Goal: Task Accomplishment & Management: Manage account settings

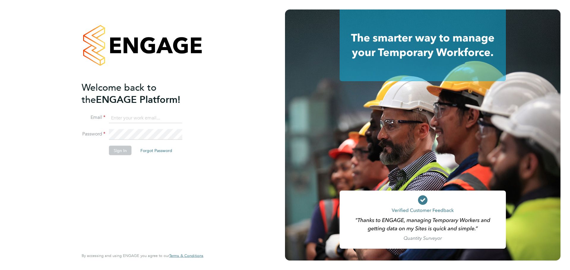
click at [121, 117] on input at bounding box center [145, 118] width 73 height 11
type input "[PERSON_NAME][EMAIL_ADDRESS][PERSON_NAME][DOMAIN_NAME]"
click at [124, 154] on button "Sign In" at bounding box center [120, 151] width 23 height 10
click at [121, 118] on input at bounding box center [145, 118] width 73 height 11
type input "[PERSON_NAME][EMAIL_ADDRESS][PERSON_NAME][DOMAIN_NAME]"
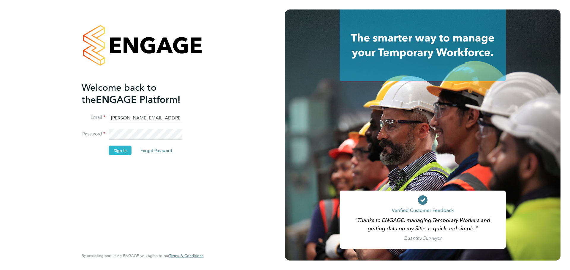
click at [115, 149] on button "Sign In" at bounding box center [120, 151] width 23 height 10
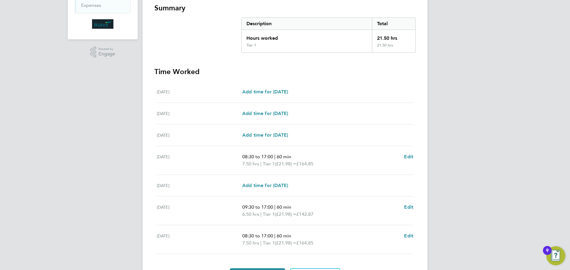
scroll to position [119, 0]
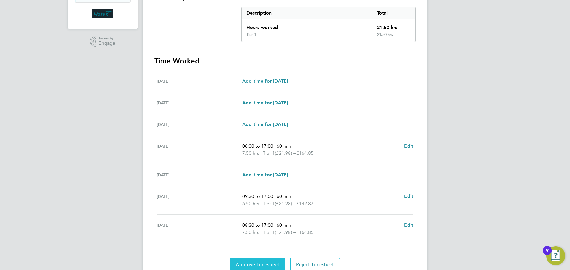
click at [254, 263] on span "Approve Timesheet" at bounding box center [258, 265] width 44 height 6
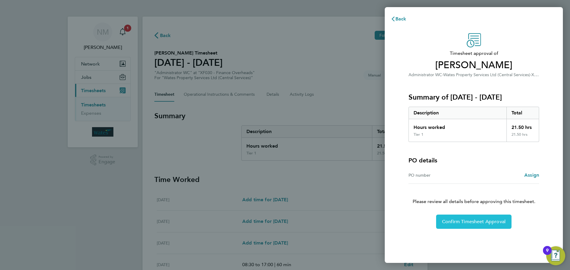
click at [462, 222] on span "Confirm Timesheet Approval" at bounding box center [474, 222] width 64 height 6
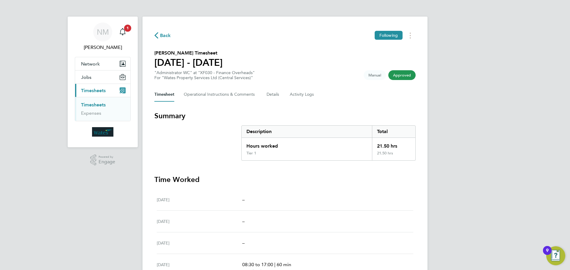
click at [102, 105] on link "Timesheets" at bounding box center [93, 105] width 25 height 6
